Goal: Transaction & Acquisition: Download file/media

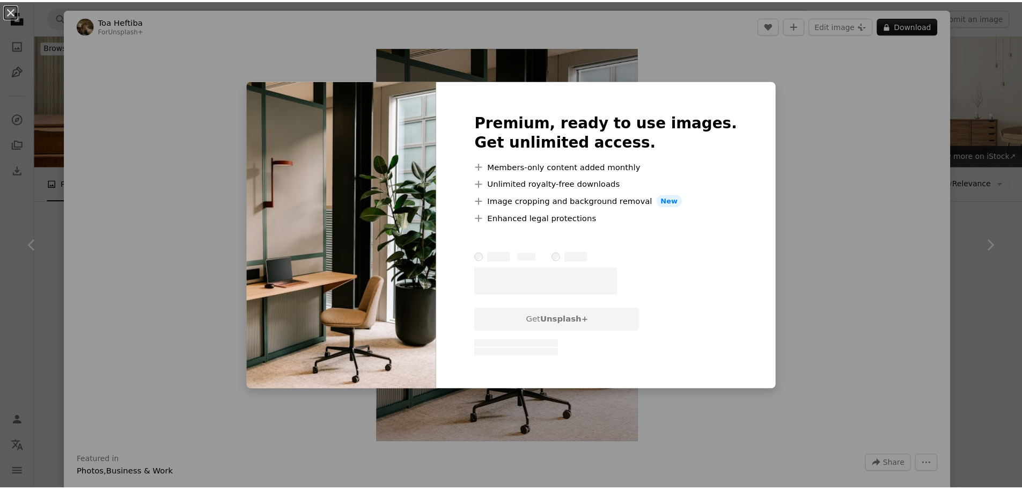
scroll to position [1656, 0]
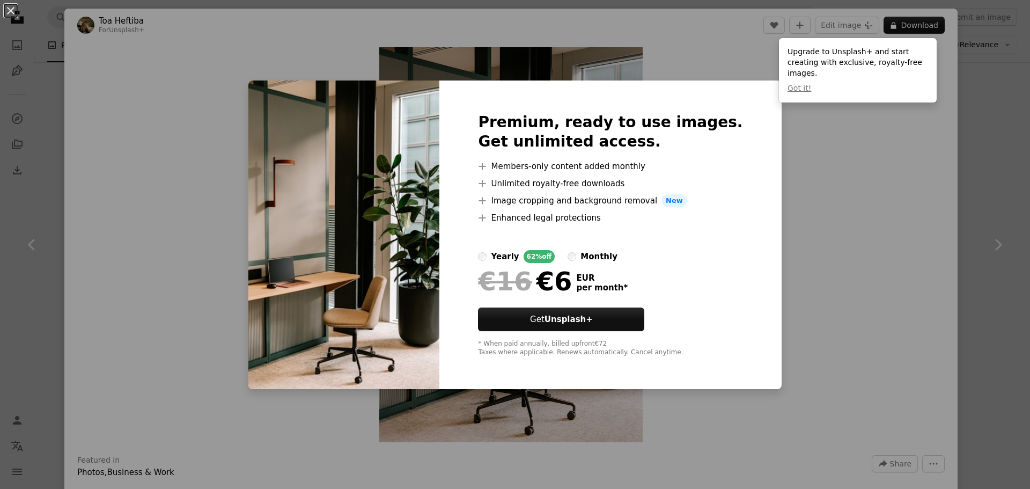
click at [883, 151] on div "An X shape Premium, ready to use images. Get unlimited access. A plus sign Memb…" at bounding box center [515, 244] width 1030 height 489
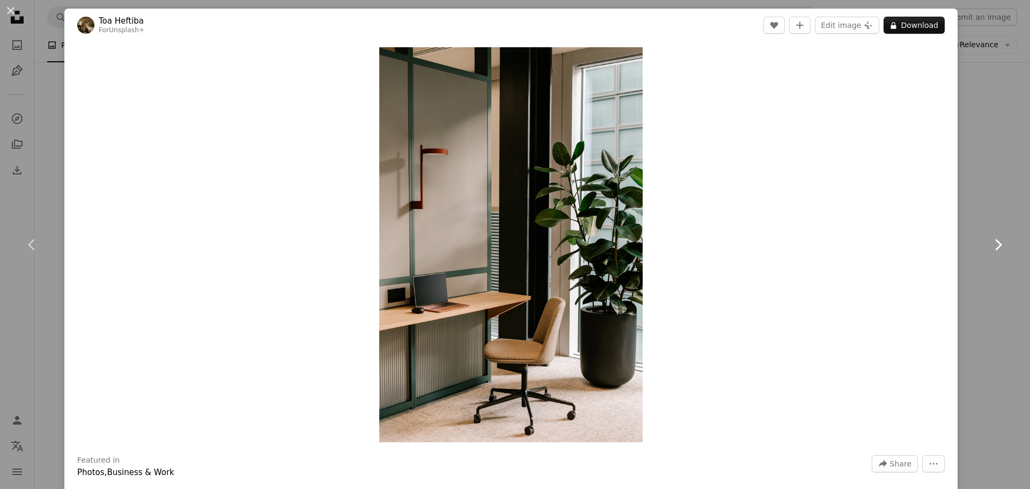
click at [982, 194] on link "Chevron right" at bounding box center [997, 244] width 64 height 103
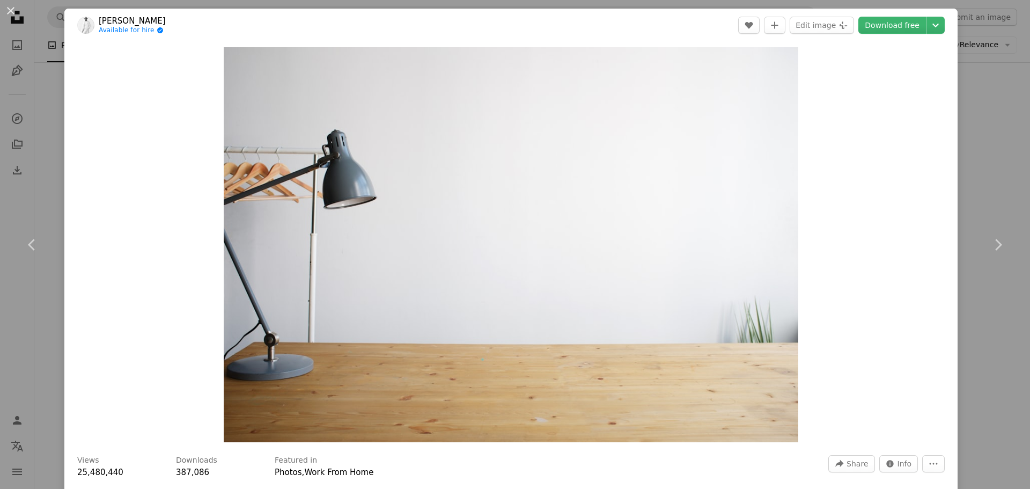
click at [948, 77] on div "Zoom in" at bounding box center [510, 244] width 893 height 405
click at [973, 78] on div "An X shape Chevron left Chevron right [PERSON_NAME] Available for hire A checkm…" at bounding box center [515, 244] width 1030 height 489
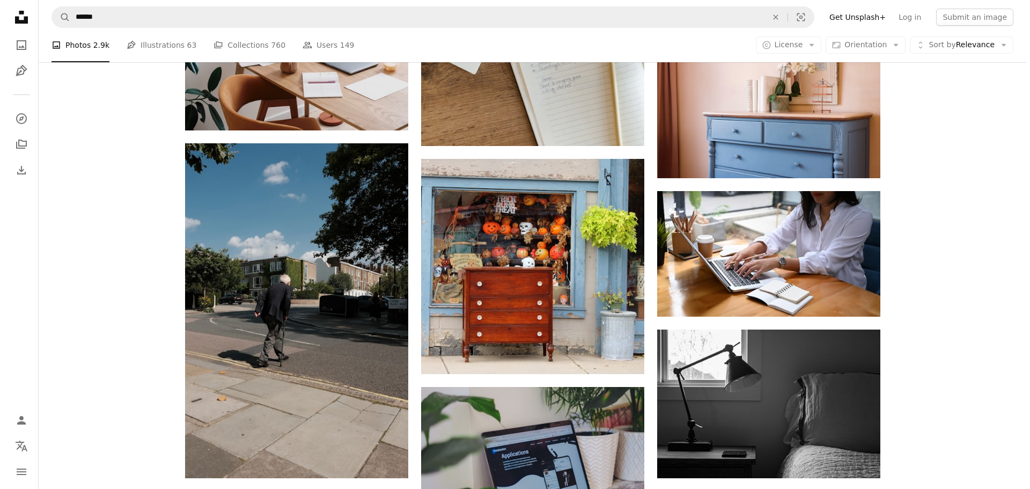
scroll to position [9540, 0]
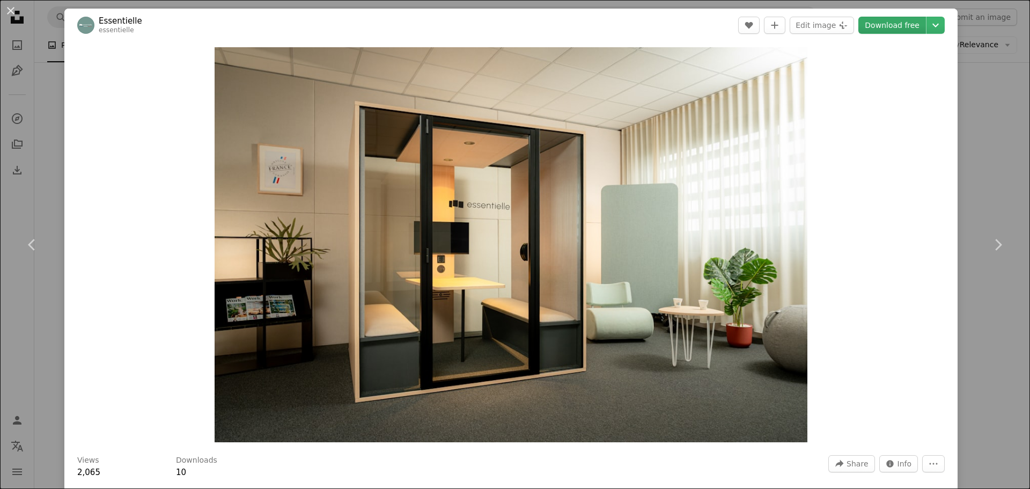
click at [905, 27] on link "Download free" at bounding box center [892, 25] width 68 height 17
